Goal: Information Seeking & Learning: Learn about a topic

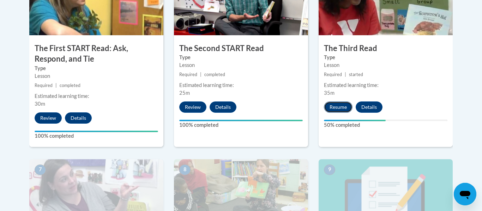
click at [345, 104] on button "Resume" at bounding box center [338, 107] width 29 height 11
